Goal: Task Accomplishment & Management: Manage account settings

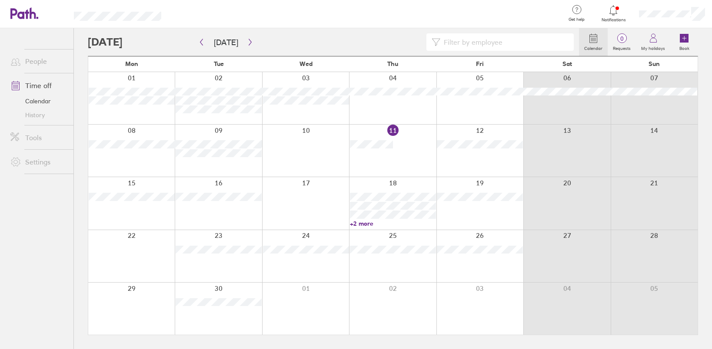
click at [463, 264] on div at bounding box center [479, 256] width 87 height 52
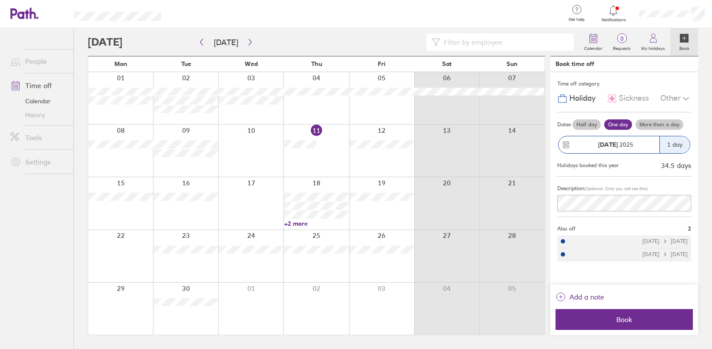
click at [572, 135] on button "[DATE] 1 day" at bounding box center [624, 145] width 134 height 27
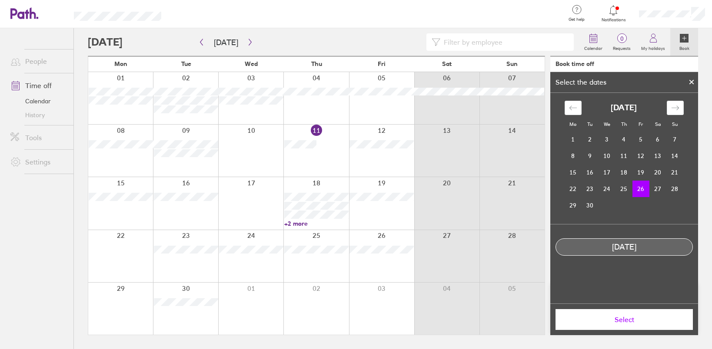
click at [642, 185] on td "26" at bounding box center [640, 189] width 17 height 17
click at [624, 327] on button "Select" at bounding box center [624, 319] width 137 height 21
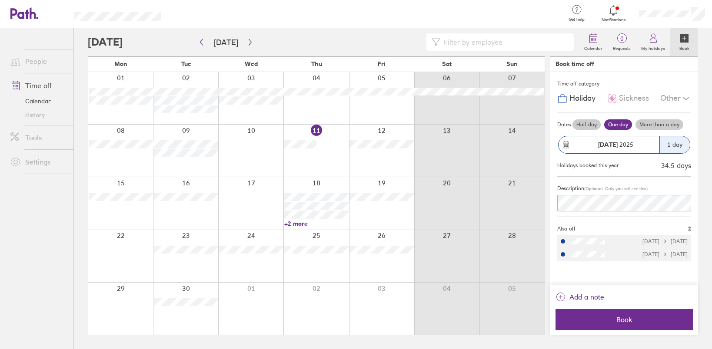
click at [583, 125] on label "Half day" at bounding box center [586, 125] width 28 height 10
click at [0, 0] on input "Half day" at bounding box center [0, 0] width 0 height 0
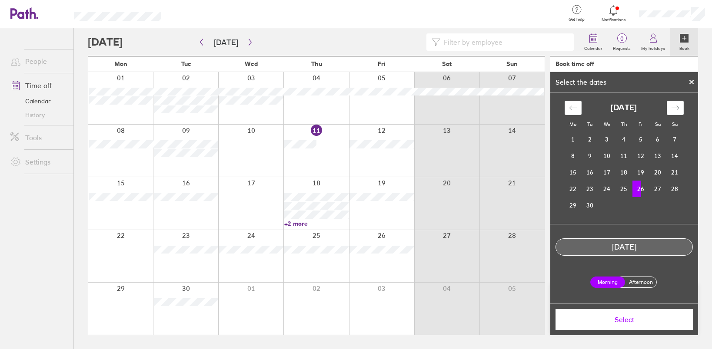
click at [642, 193] on td "26" at bounding box center [640, 189] width 17 height 17
click at [642, 282] on label "Afternoon" at bounding box center [640, 282] width 35 height 10
click at [0, 0] on input "Afternoon" at bounding box center [0, 0] width 0 height 0
click at [628, 325] on button "Select" at bounding box center [624, 319] width 137 height 21
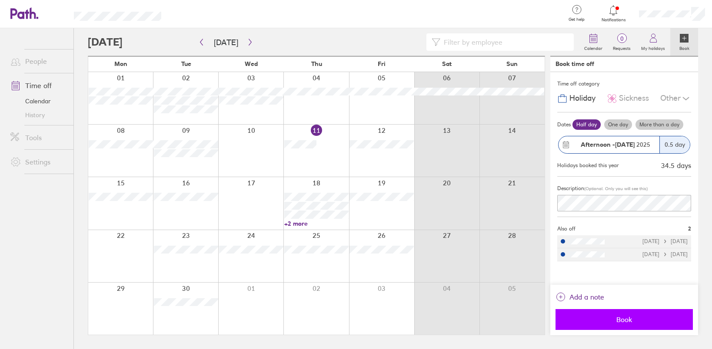
click at [601, 321] on span "Book" at bounding box center [624, 320] width 125 height 8
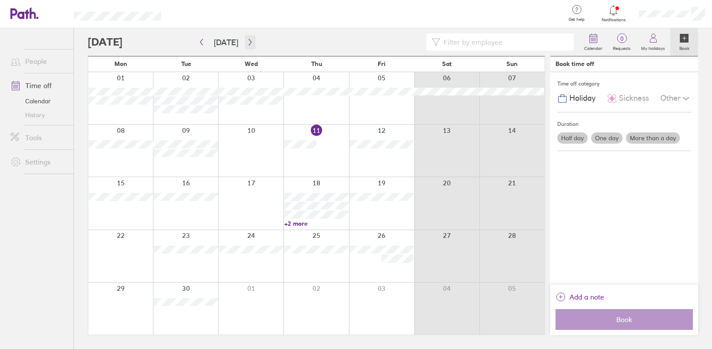
click at [248, 48] on button "button" at bounding box center [250, 42] width 11 height 14
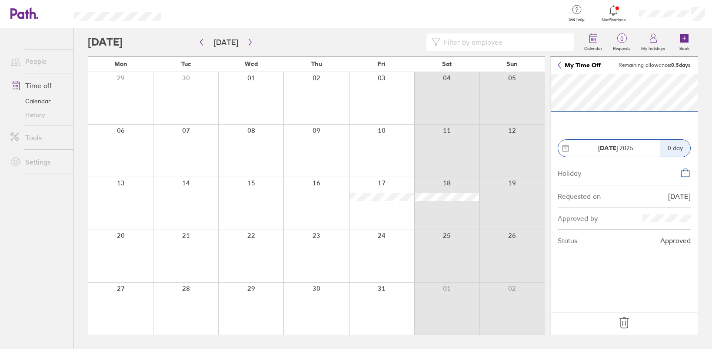
click at [623, 325] on icon at bounding box center [624, 323] width 14 height 14
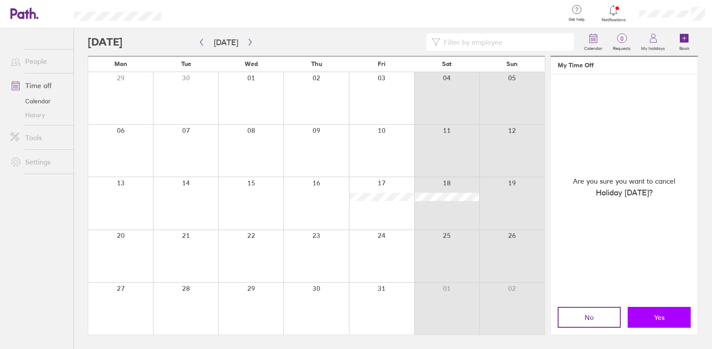
click at [655, 314] on span "Yes" at bounding box center [659, 318] width 10 height 8
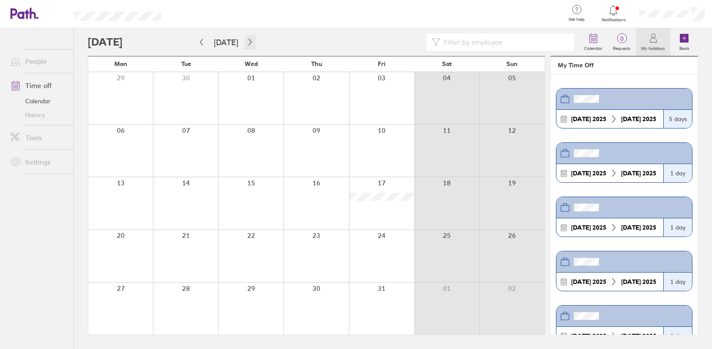
click at [248, 42] on icon "button" at bounding box center [250, 42] width 7 height 7
click at [200, 41] on icon "button" at bounding box center [201, 42] width 7 height 7
click at [115, 246] on div at bounding box center [120, 256] width 65 height 52
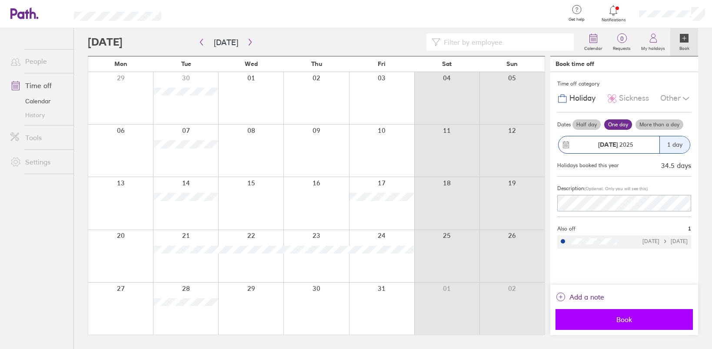
click at [629, 316] on span "Book" at bounding box center [624, 320] width 125 height 8
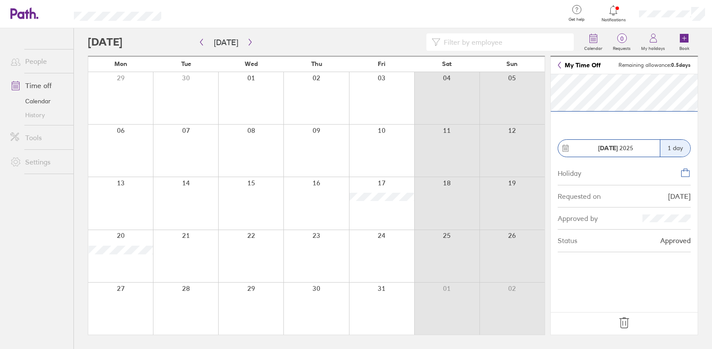
click at [622, 318] on icon at bounding box center [624, 323] width 14 height 14
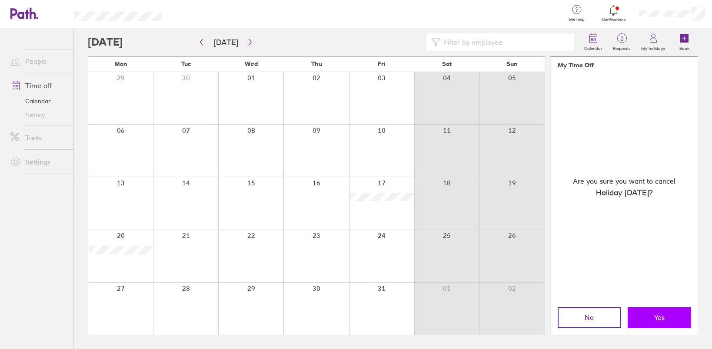
click at [659, 314] on span "Yes" at bounding box center [659, 318] width 10 height 8
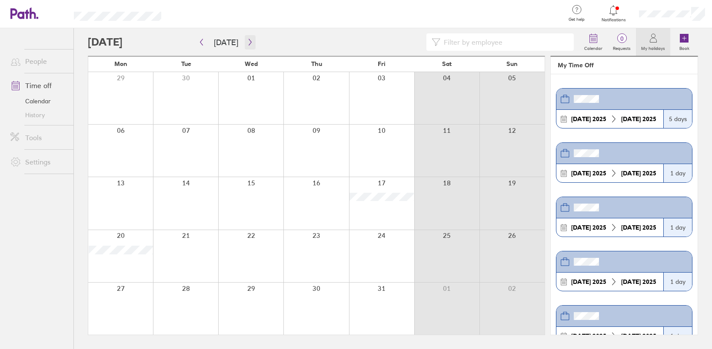
click at [247, 41] on icon "button" at bounding box center [250, 42] width 7 height 7
click at [664, 8] on div at bounding box center [672, 14] width 80 height 28
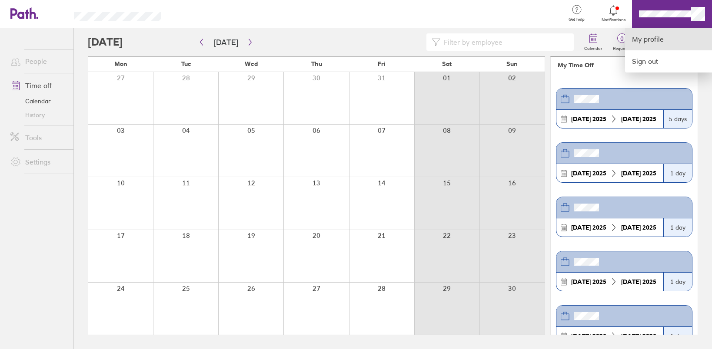
click at [638, 43] on link "My profile" at bounding box center [668, 39] width 87 height 22
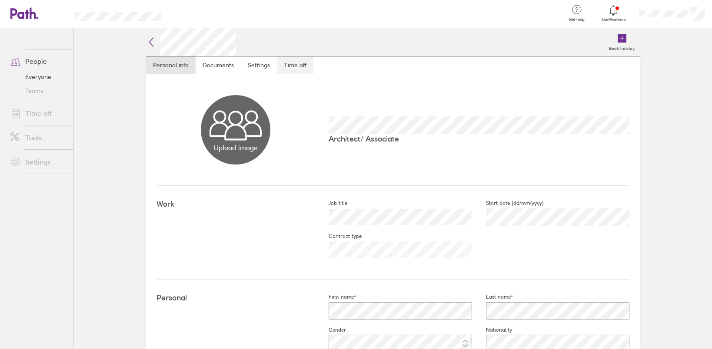
click at [299, 60] on link "Time off" at bounding box center [295, 65] width 37 height 17
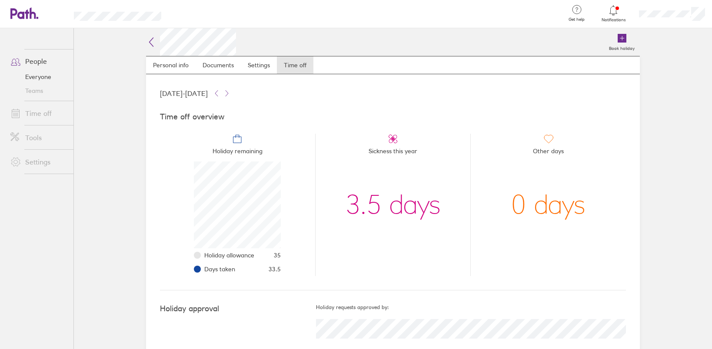
click at [26, 113] on link "Time off" at bounding box center [38, 113] width 70 height 17
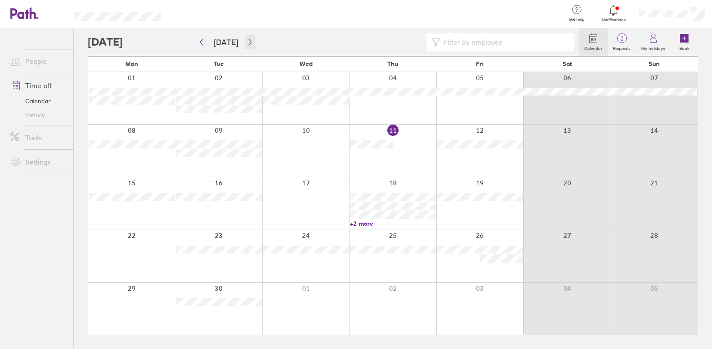
click at [245, 40] on button "button" at bounding box center [250, 42] width 11 height 14
click at [247, 42] on icon "button" at bounding box center [250, 42] width 7 height 7
click at [247, 43] on icon "button" at bounding box center [250, 42] width 7 height 7
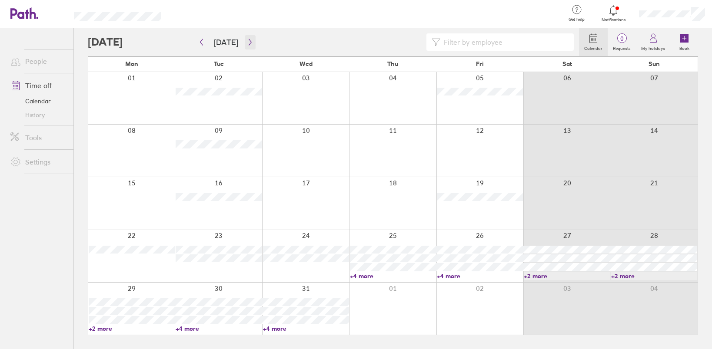
click at [249, 40] on icon "button" at bounding box center [250, 42] width 3 height 7
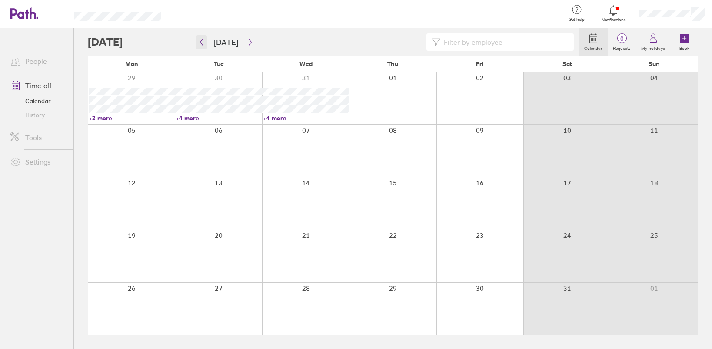
click at [199, 44] on icon "button" at bounding box center [201, 42] width 7 height 7
